Goal: Information Seeking & Learning: Learn about a topic

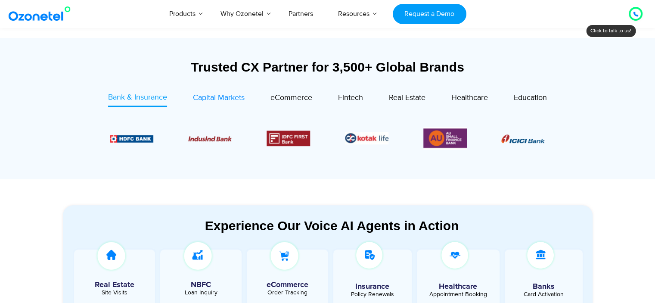
click at [203, 98] on span "Capital Markets" at bounding box center [219, 97] width 52 height 9
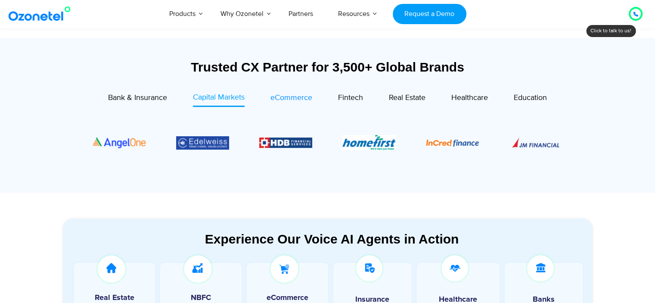
click at [289, 95] on span "eCommerce" at bounding box center [291, 97] width 42 height 9
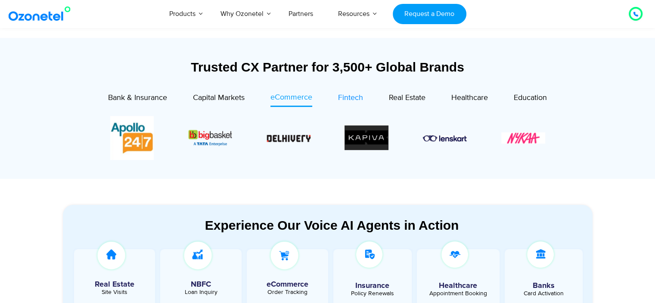
click at [344, 96] on span "Fintech" at bounding box center [350, 97] width 25 height 9
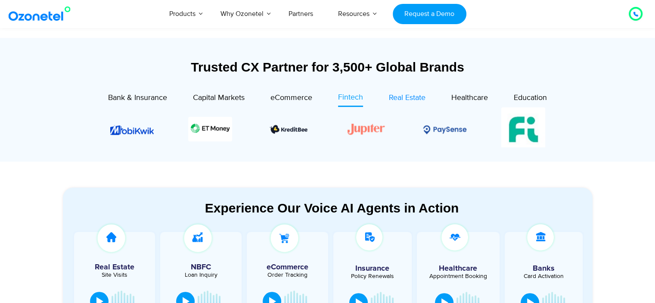
click at [417, 100] on span "Real Estate" at bounding box center [407, 97] width 37 height 9
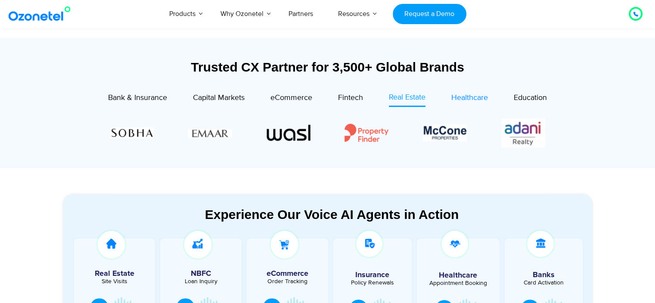
click at [473, 93] on div "Healthcare" at bounding box center [469, 98] width 37 height 12
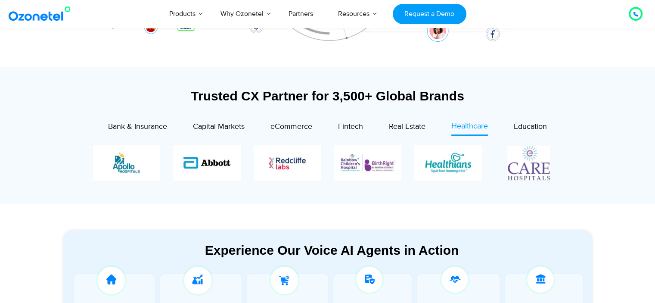
scroll to position [215, 0]
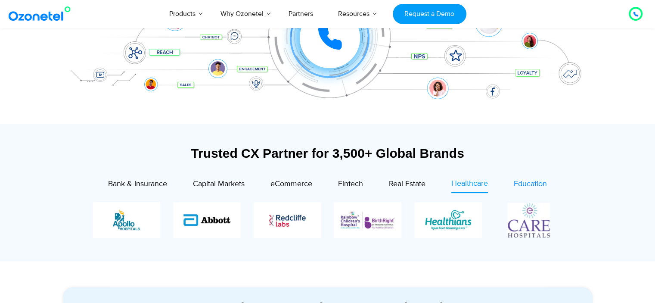
click at [542, 184] on span "Education" at bounding box center [530, 183] width 33 height 9
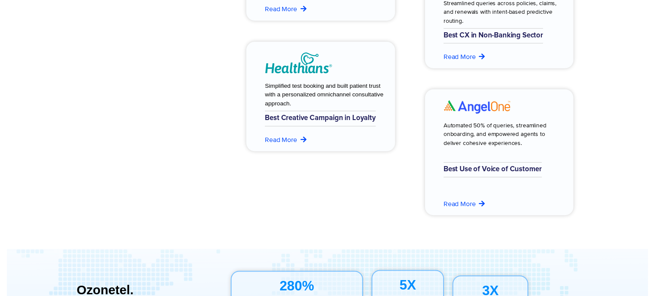
scroll to position [0, 0]
